Goal: Check status: Check status

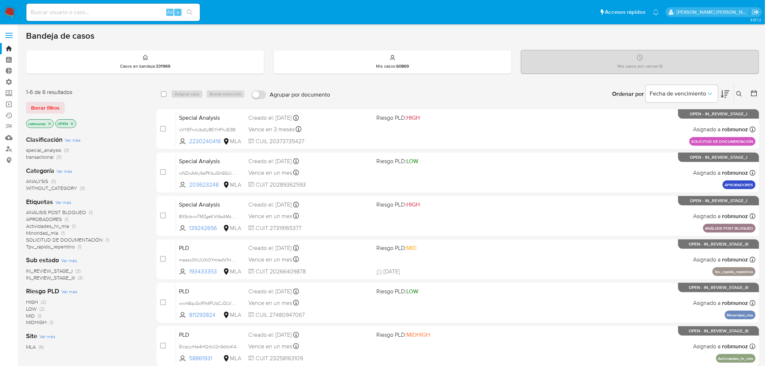
click at [61, 14] on input at bounding box center [113, 12] width 174 height 9
paste input "hU7Gy0TDpiRdaZWp8SoSUGQF"
type input "hU7Gy0TDpiRdaZWp8SoSUGQF"
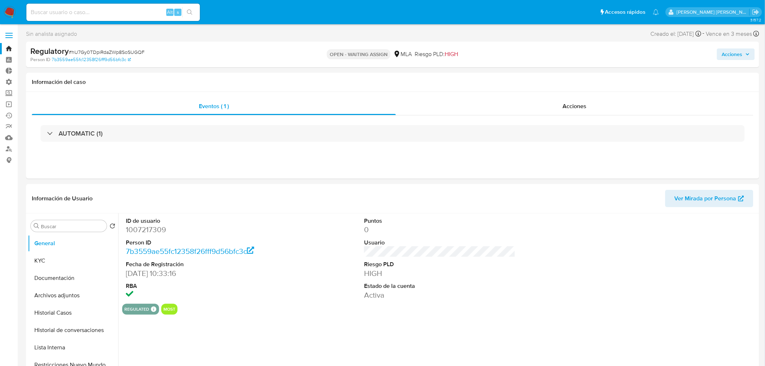
select select "10"
click at [543, 111] on div "Acciones" at bounding box center [575, 106] width 358 height 17
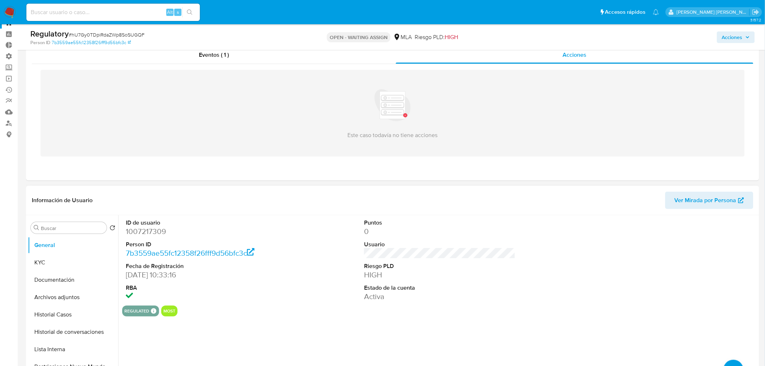
scroll to position [40, 0]
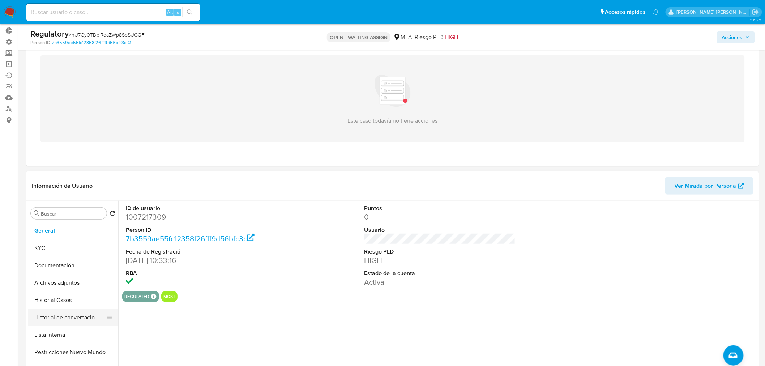
click at [81, 320] on button "Historial de conversaciones" at bounding box center [70, 317] width 85 height 17
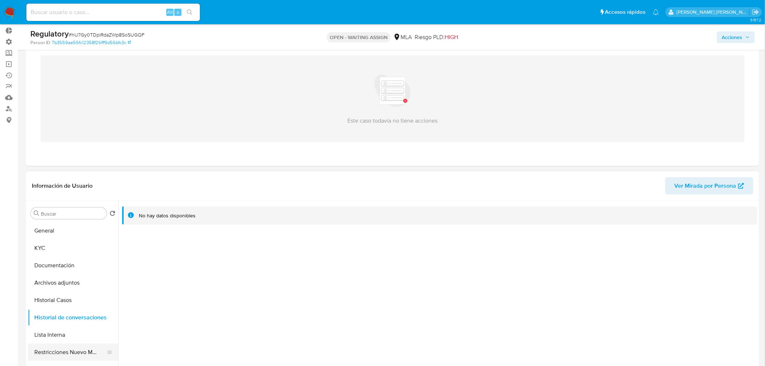
click at [76, 359] on button "Restricciones Nuevo Mundo" at bounding box center [70, 352] width 85 height 17
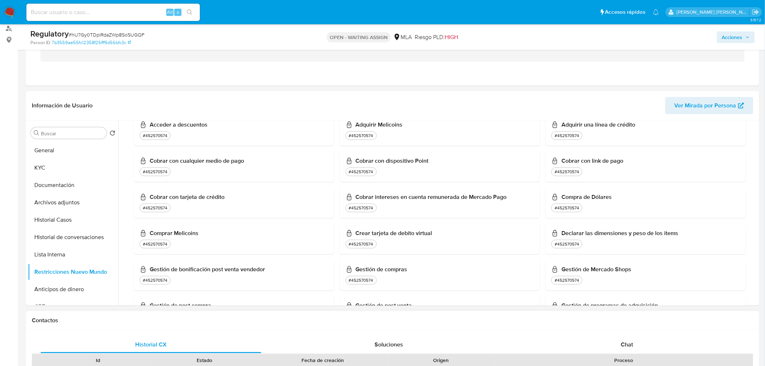
scroll to position [201, 0]
click at [102, 12] on input at bounding box center [113, 12] width 174 height 9
paste input "IXB9NWuoGAprVVHd4iAeKbGs"
type input "IXB9NWuoGAprVVHd4iAeKbGs"
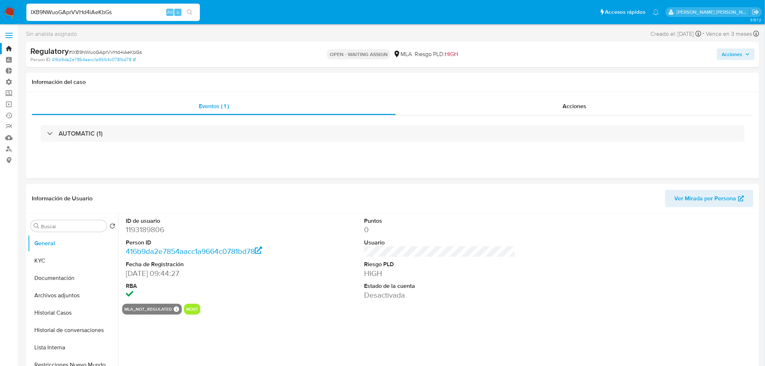
select select "10"
click at [562, 110] on div "Acciones" at bounding box center [575, 106] width 358 height 17
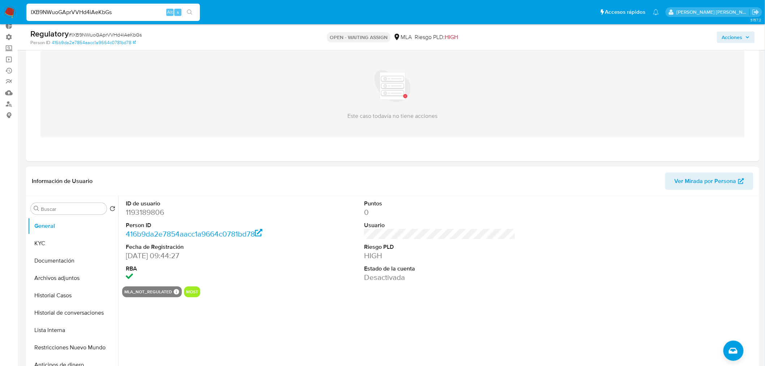
scroll to position [80, 0]
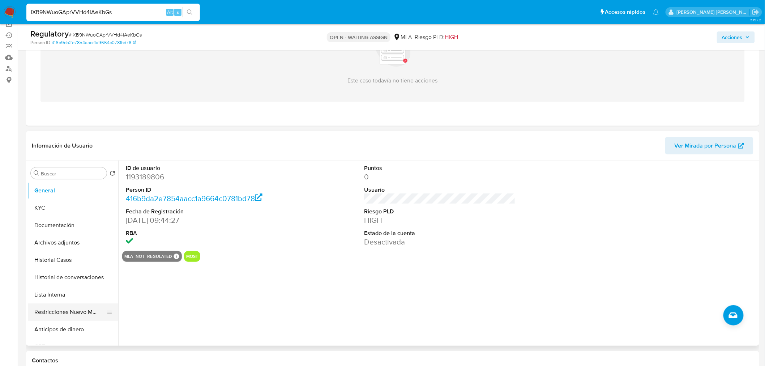
click at [71, 315] on button "Restricciones Nuevo Mundo" at bounding box center [70, 311] width 85 height 17
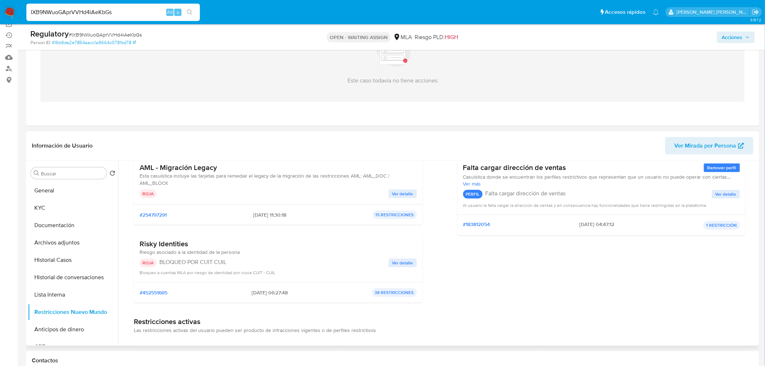
scroll to position [120, 0]
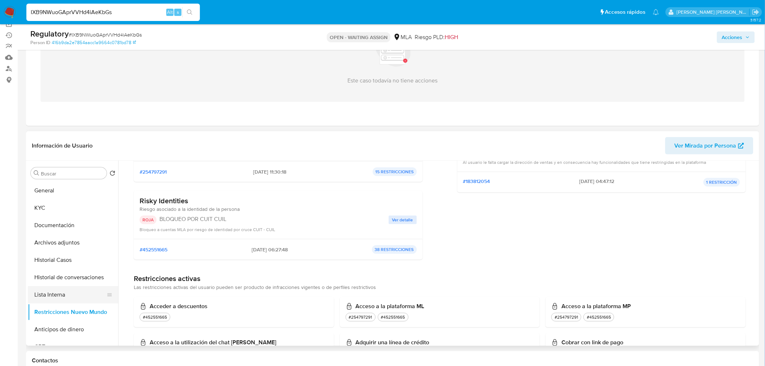
click at [67, 294] on button "Lista Interna" at bounding box center [70, 294] width 85 height 17
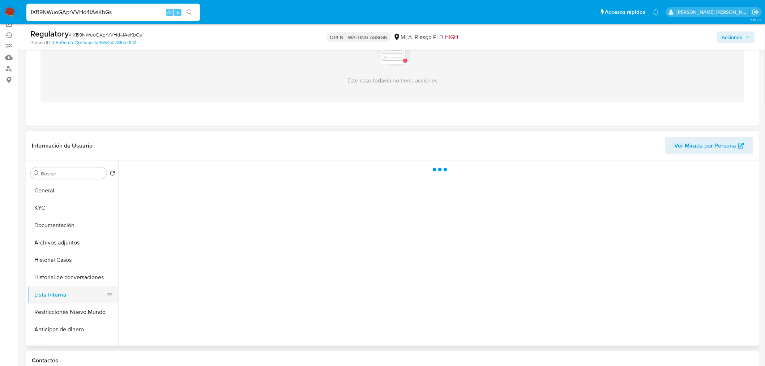
scroll to position [0, 0]
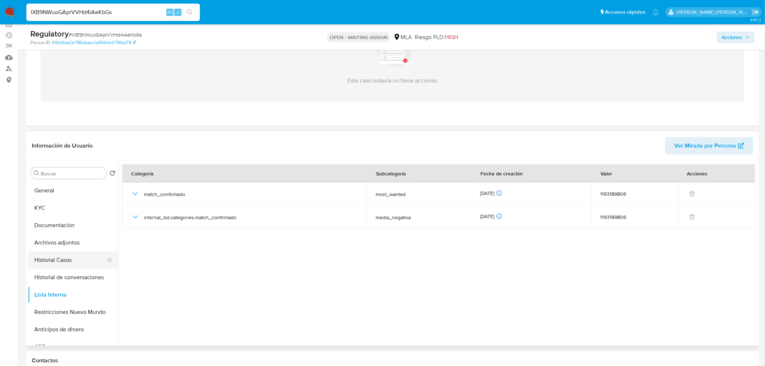
click at [63, 254] on button "Historial Casos" at bounding box center [70, 259] width 85 height 17
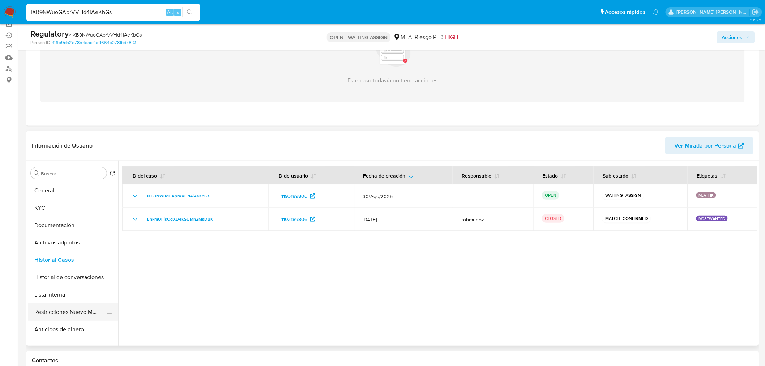
click at [72, 303] on button "Restricciones Nuevo Mundo" at bounding box center [70, 311] width 85 height 17
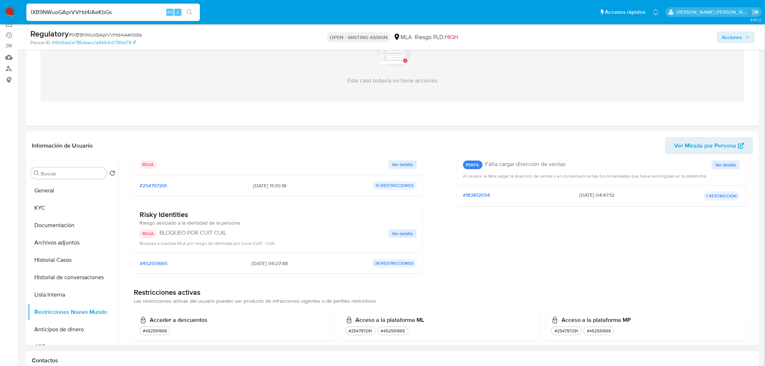
scroll to position [120, 0]
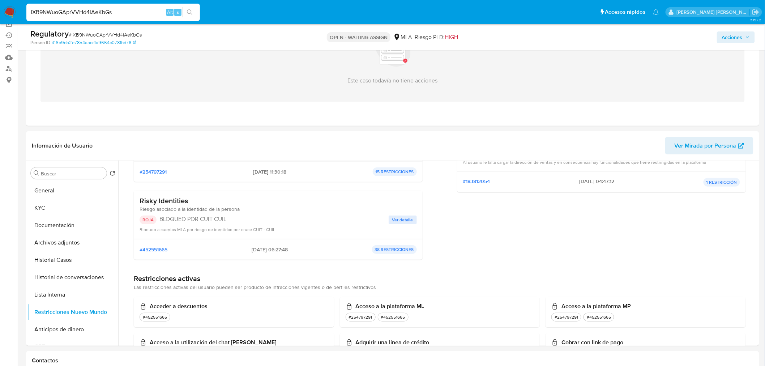
click at [69, 13] on input "IXB9NWuoGAprVVHd4iAeKbGs" at bounding box center [113, 12] width 174 height 9
paste input "xtEBrF4zRezLvpt2yfHcKEJO"
type input "xtEBrF4zRezLvpt2yfHcKEJO"
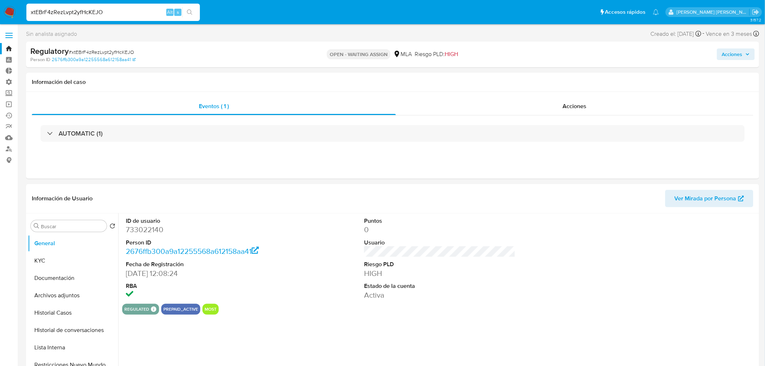
select select "10"
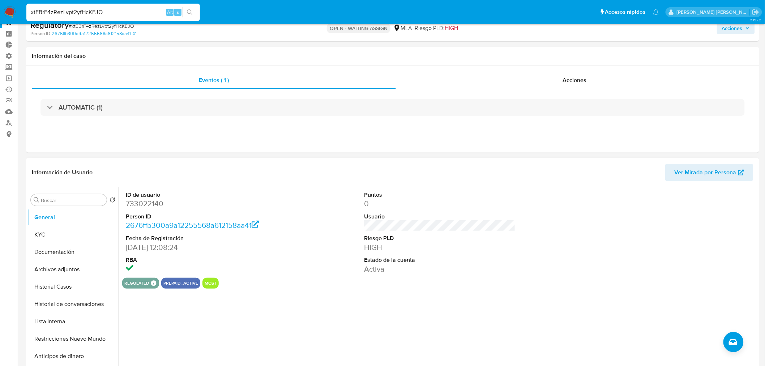
scroll to position [40, 0]
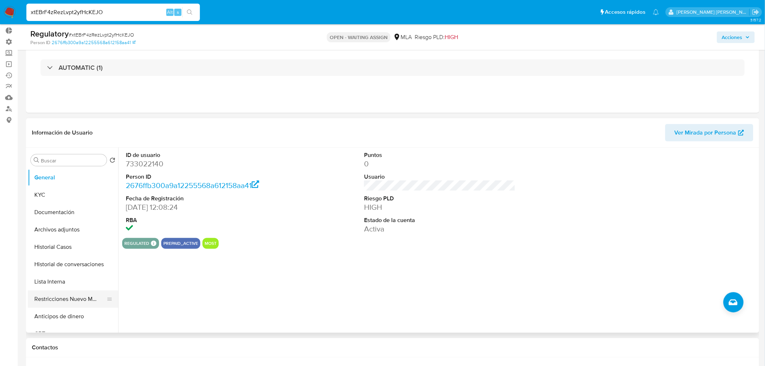
click at [67, 299] on button "Restricciones Nuevo Mundo" at bounding box center [70, 298] width 85 height 17
